Goal: Information Seeking & Learning: Learn about a topic

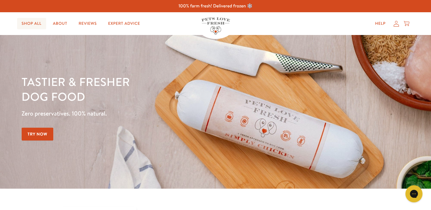
click at [44, 26] on link "Shop All" at bounding box center [31, 23] width 29 height 11
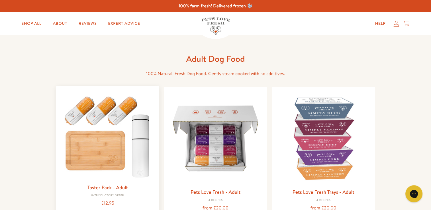
click at [110, 143] on img at bounding box center [108, 136] width 94 height 90
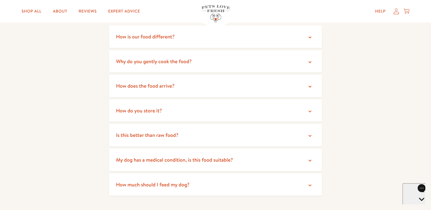
scroll to position [1055, 0]
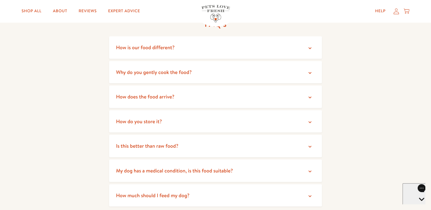
click at [316, 96] on summary "How does the food arrive?" at bounding box center [215, 96] width 213 height 22
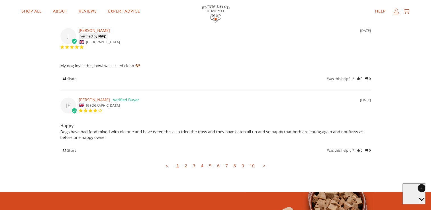
scroll to position [1592, 0]
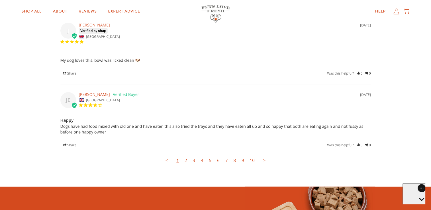
click at [186, 162] on link "2" at bounding box center [186, 160] width 8 height 11
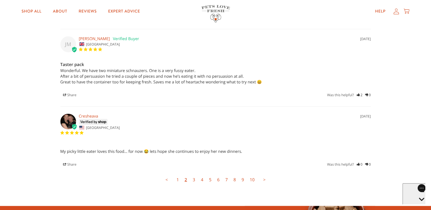
scroll to position [1562, 0]
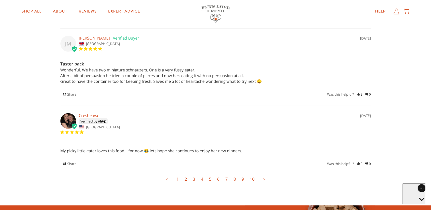
click at [192, 181] on link "3" at bounding box center [194, 179] width 8 height 11
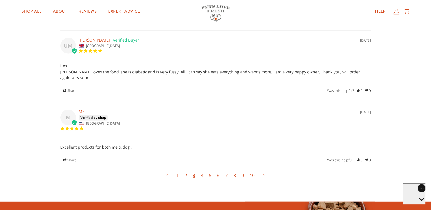
scroll to position [1551, 0]
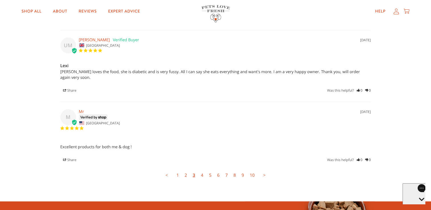
click at [202, 170] on link "4" at bounding box center [202, 175] width 8 height 11
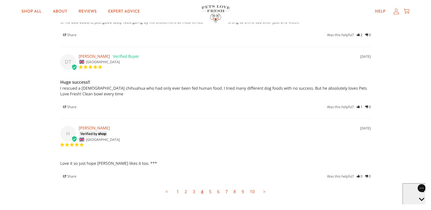
scroll to position [1554, 0]
click at [211, 191] on link "5" at bounding box center [210, 191] width 8 height 11
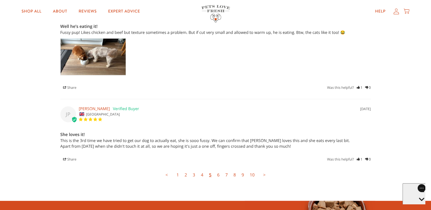
scroll to position [1650, 0]
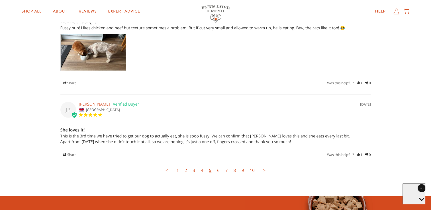
click at [217, 171] on link "6" at bounding box center [218, 170] width 8 height 11
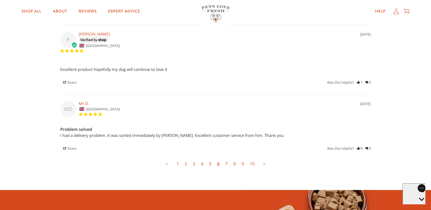
scroll to position [1558, 0]
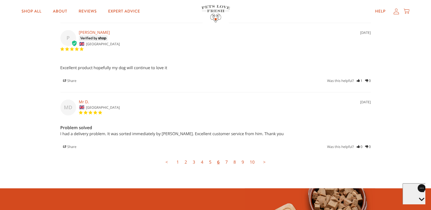
click at [227, 160] on link "7" at bounding box center [226, 162] width 8 height 11
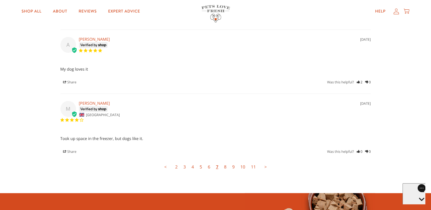
scroll to position [1569, 0]
click at [226, 167] on link "8" at bounding box center [225, 166] width 8 height 11
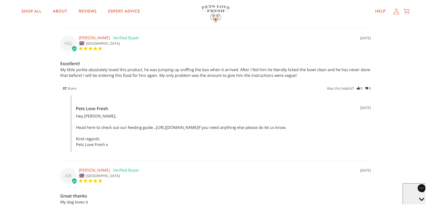
scroll to position [1554, 0]
